Goal: Transaction & Acquisition: Purchase product/service

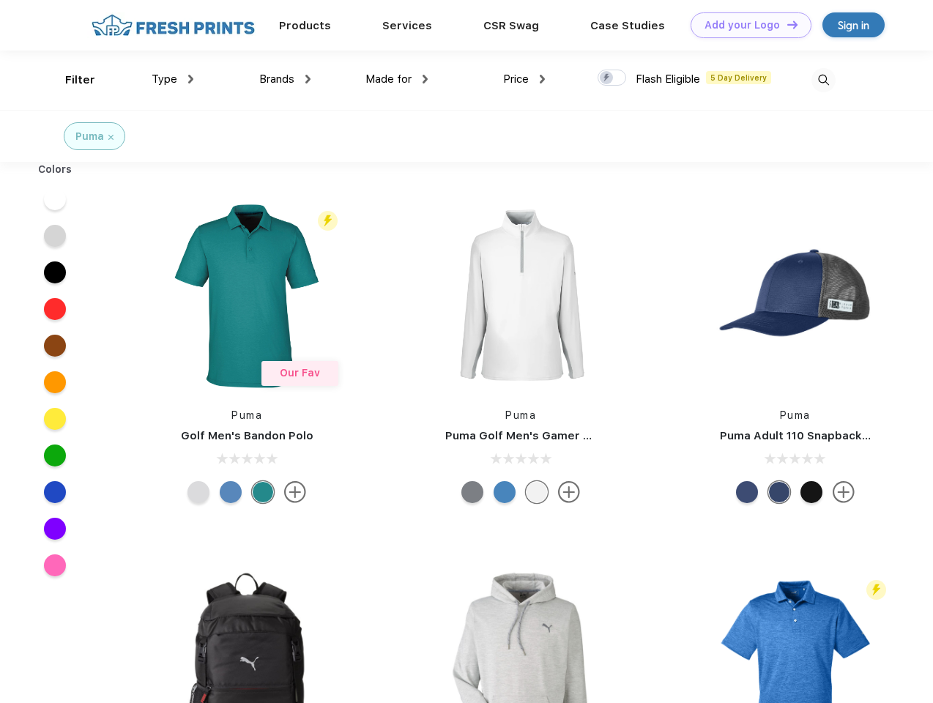
click at [745, 25] on link "Add your Logo Design Tool" at bounding box center [750, 25] width 121 height 26
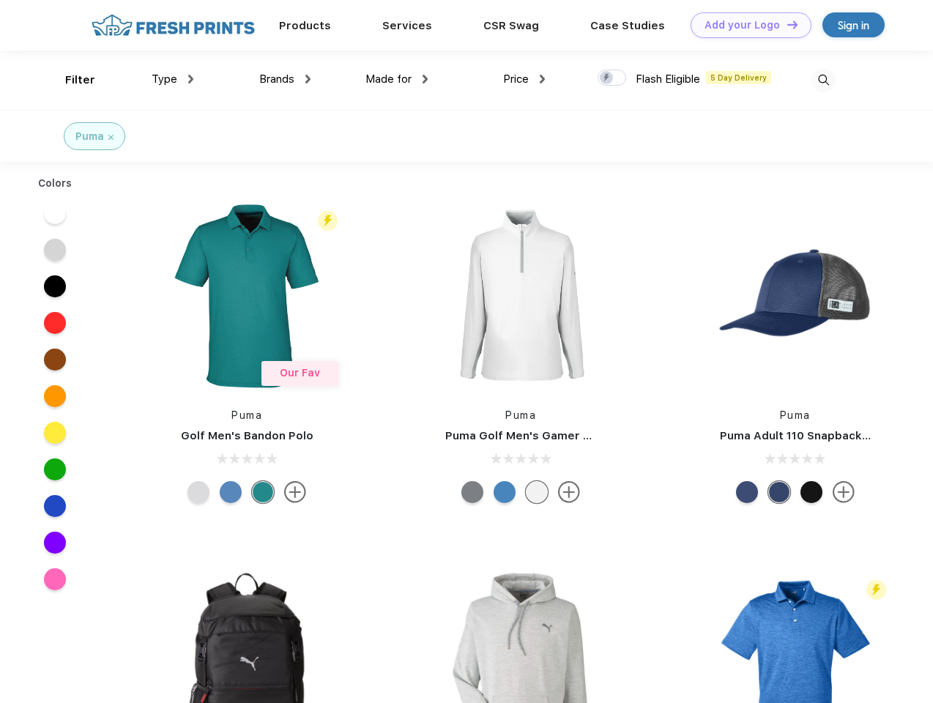
click at [0, 0] on div "Design Tool" at bounding box center [0, 0] width 0 height 0
click at [786, 24] on link "Add your Logo Design Tool" at bounding box center [750, 25] width 121 height 26
click at [70, 80] on div "Filter" at bounding box center [80, 80] width 30 height 17
click at [173, 79] on span "Type" at bounding box center [165, 78] width 26 height 13
click at [285, 79] on span "Brands" at bounding box center [276, 78] width 35 height 13
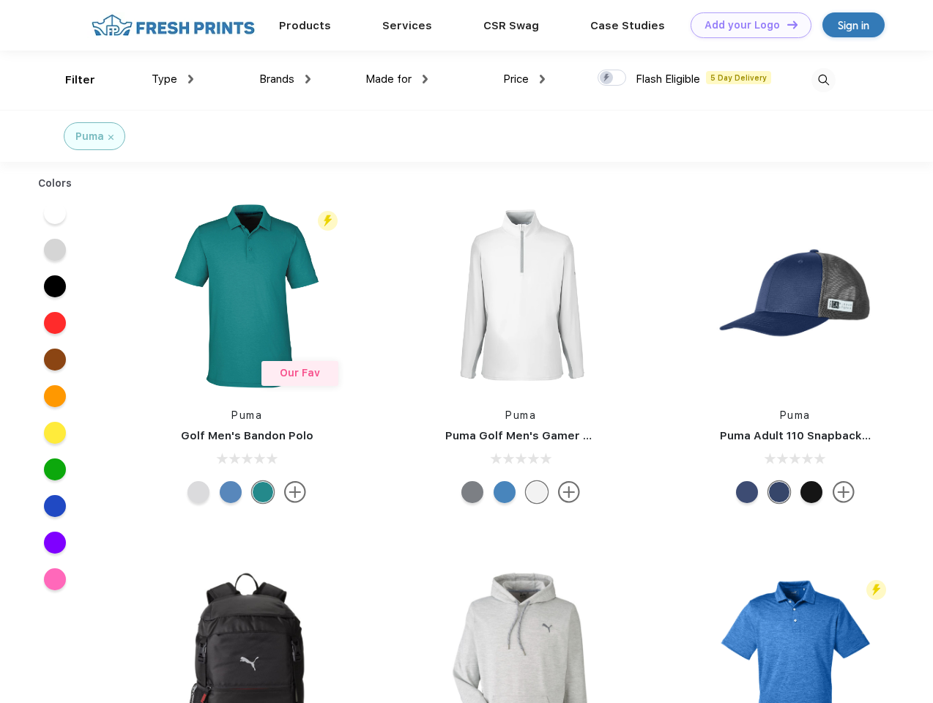
click at [397, 79] on span "Made for" at bounding box center [388, 78] width 46 height 13
click at [524, 79] on span "Price" at bounding box center [516, 78] width 26 height 13
click at [612, 78] on div at bounding box center [611, 78] width 29 height 16
click at [607, 78] on input "checkbox" at bounding box center [602, 74] width 10 height 10
click at [823, 80] on img at bounding box center [823, 80] width 24 height 24
